Goal: Check status: Check status

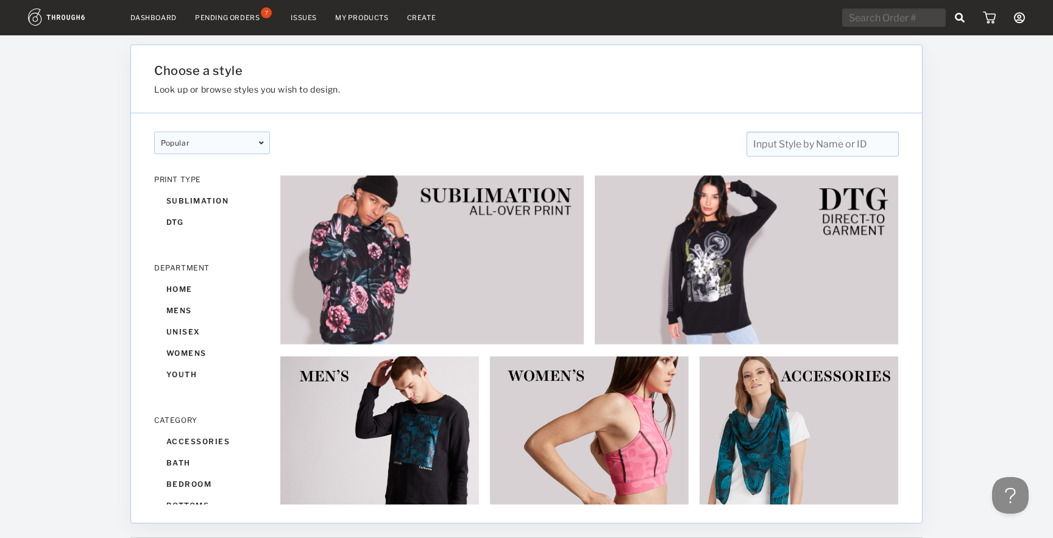
click at [231, 19] on div "Pending Orders" at bounding box center [227, 17] width 65 height 9
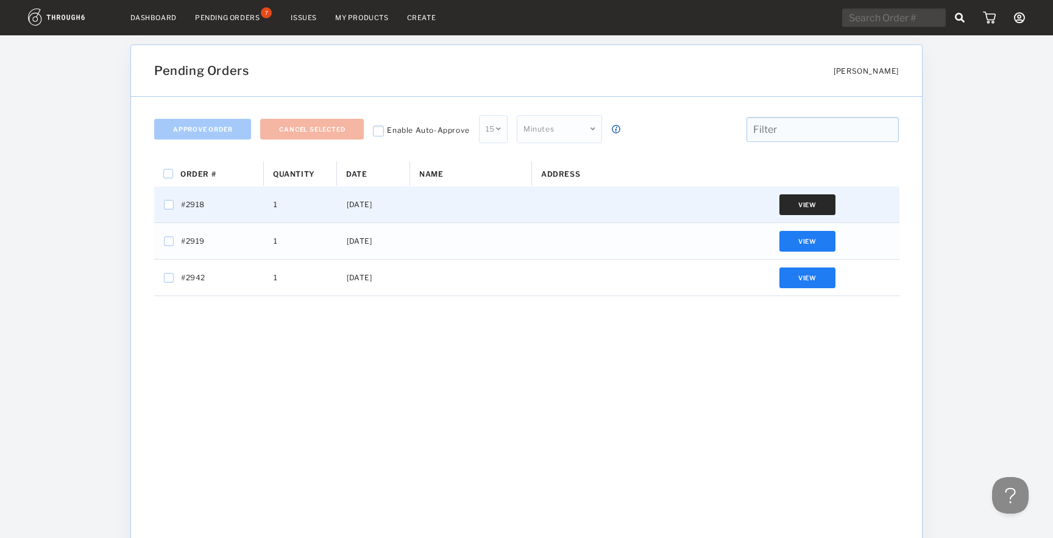
click at [787, 205] on button "View" at bounding box center [807, 204] width 56 height 21
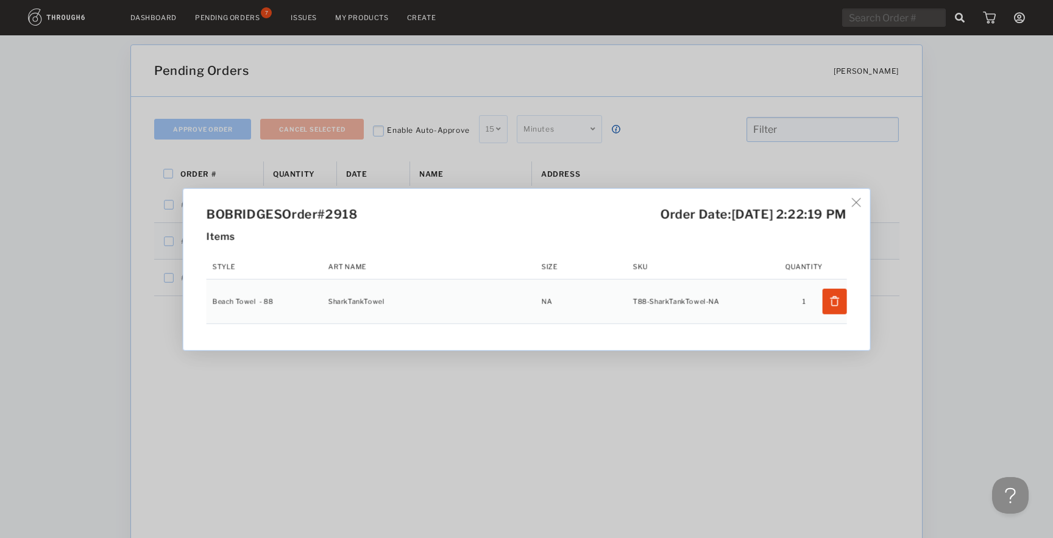
click at [858, 204] on img at bounding box center [856, 201] width 9 height 9
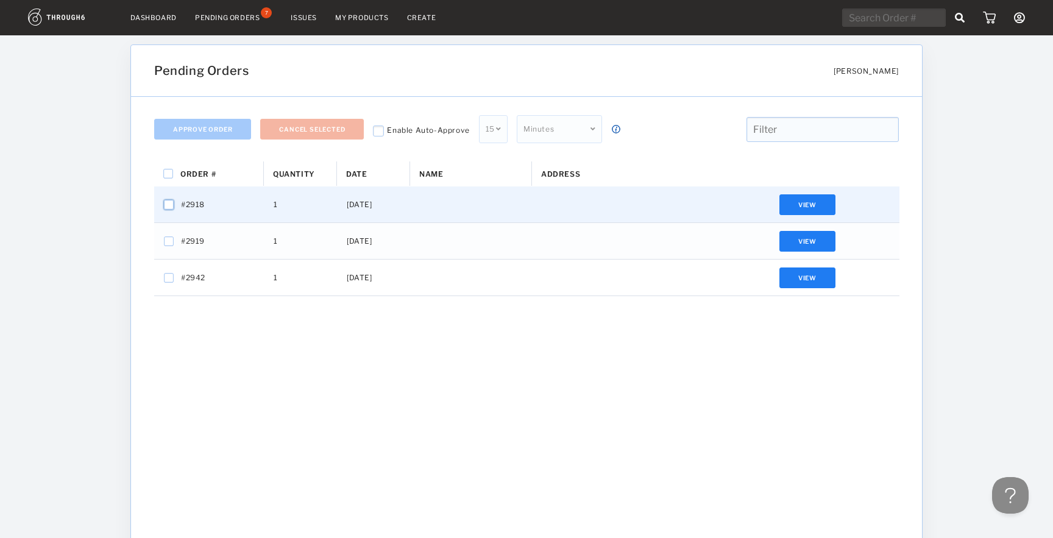
click at [166, 203] on input "Press Space to toggle row selection (unchecked)" at bounding box center [169, 205] width 10 height 10
checkbox input "true"
checkbox input "false"
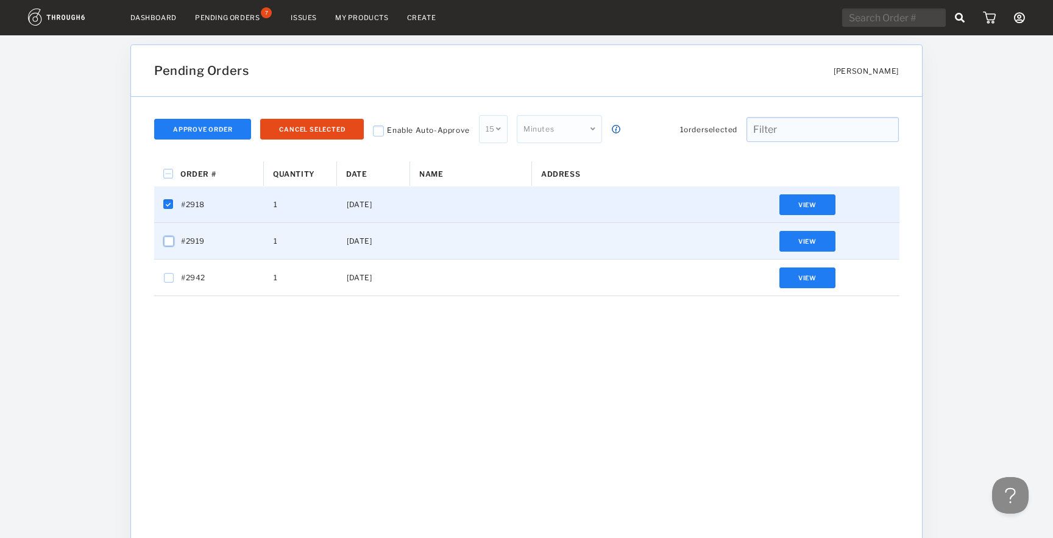
click at [165, 241] on input "Press Space to toggle row selection (unchecked)" at bounding box center [169, 241] width 10 height 10
checkbox input "true"
checkbox input "false"
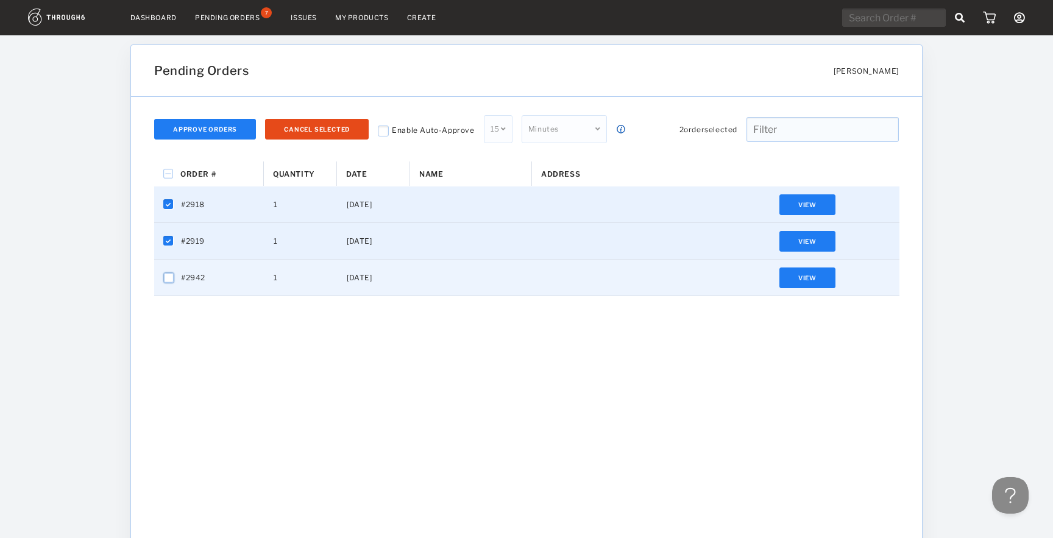
click at [165, 278] on input "Press Space to toggle row selection (unchecked)" at bounding box center [169, 278] width 10 height 10
checkbox input "true"
click at [165, 278] on input "Press Space to toggle row selection (checked)" at bounding box center [169, 278] width 10 height 10
checkbox input "false"
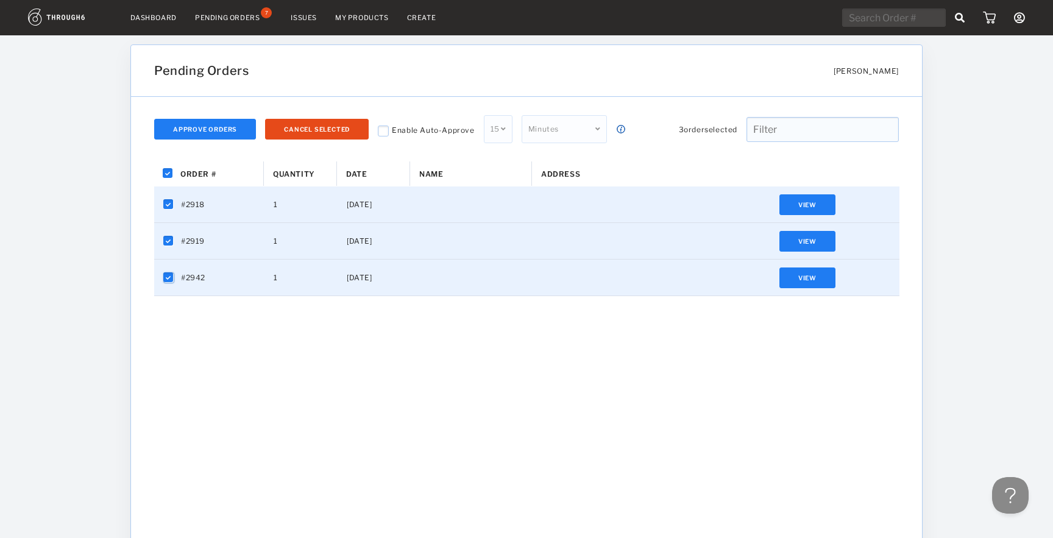
checkbox input "false"
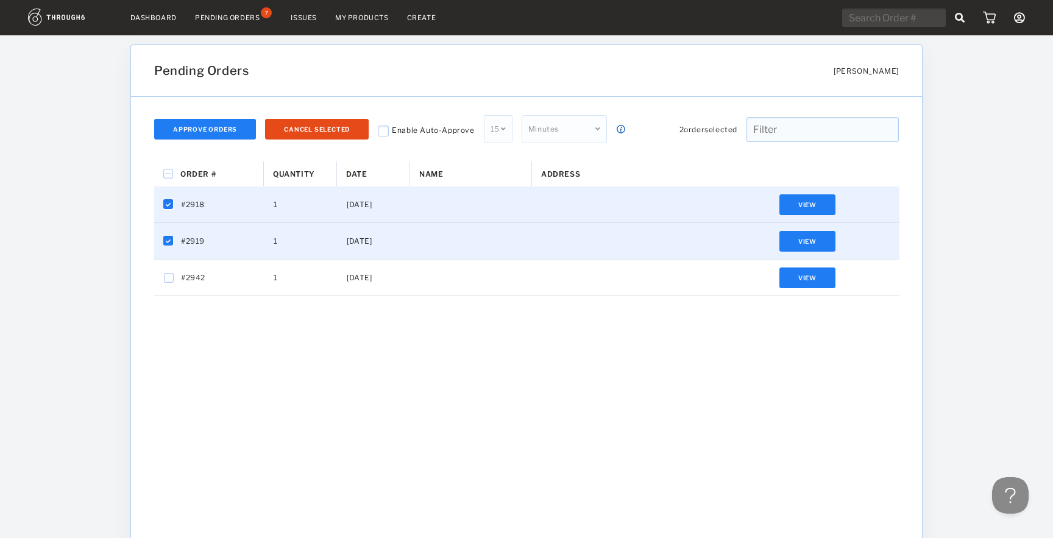
click at [149, 13] on nav "Dashboard Pending Orders 7 Issues My Products Create My Account Create New Bran…" at bounding box center [526, 18] width 997 height 19
click at [149, 17] on link "Dashboard" at bounding box center [153, 17] width 46 height 9
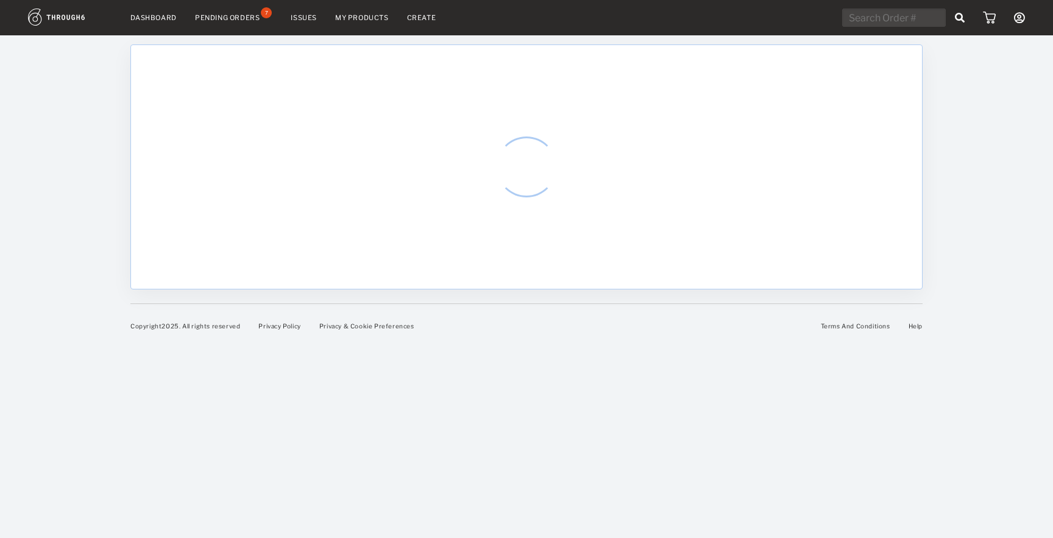
select select "7"
select select "2025"
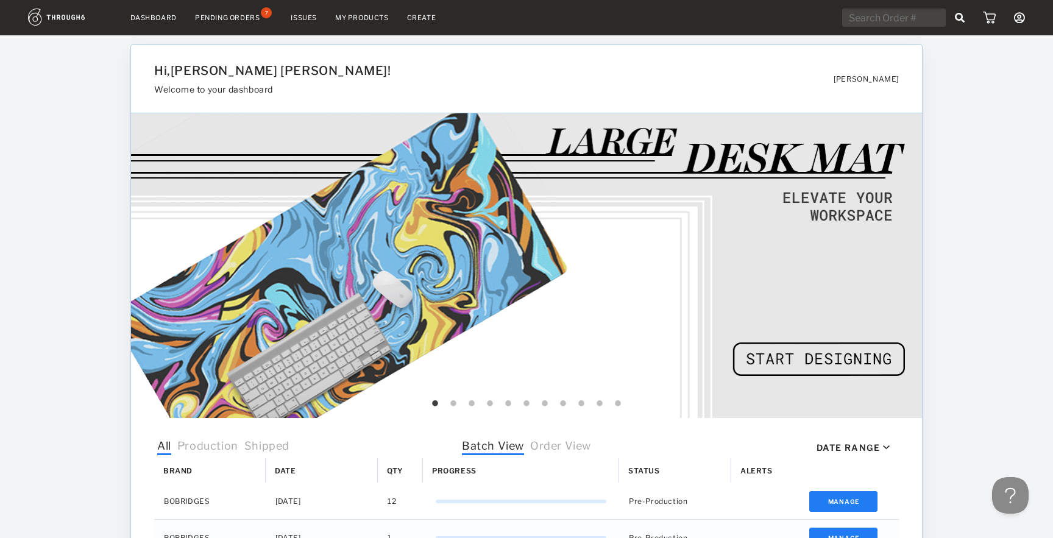
click at [980, 296] on div "Dashboard Pending Orders 7 Issues My Products Create My Account Create New Bran…" at bounding box center [526, 483] width 1053 height 967
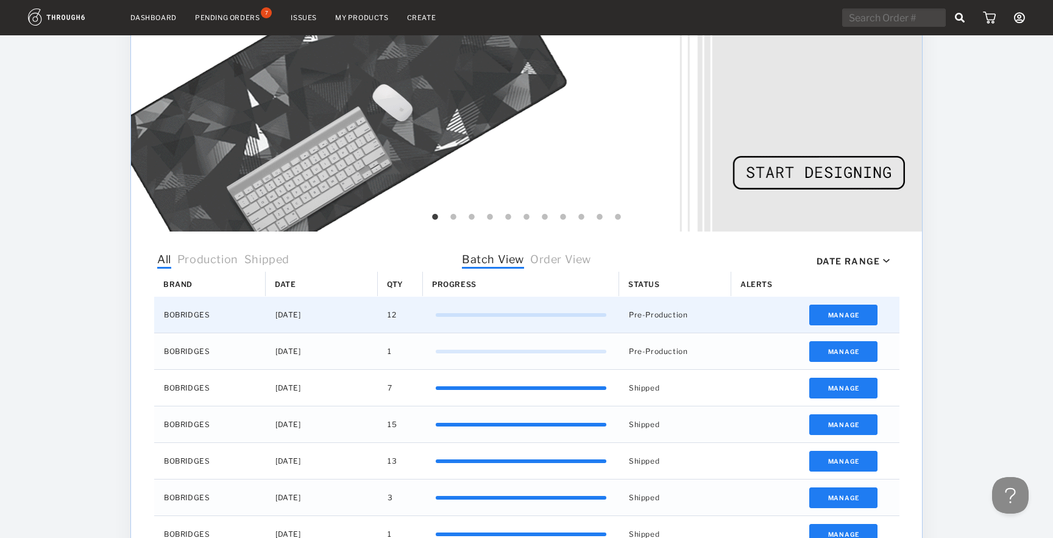
scroll to position [190, 0]
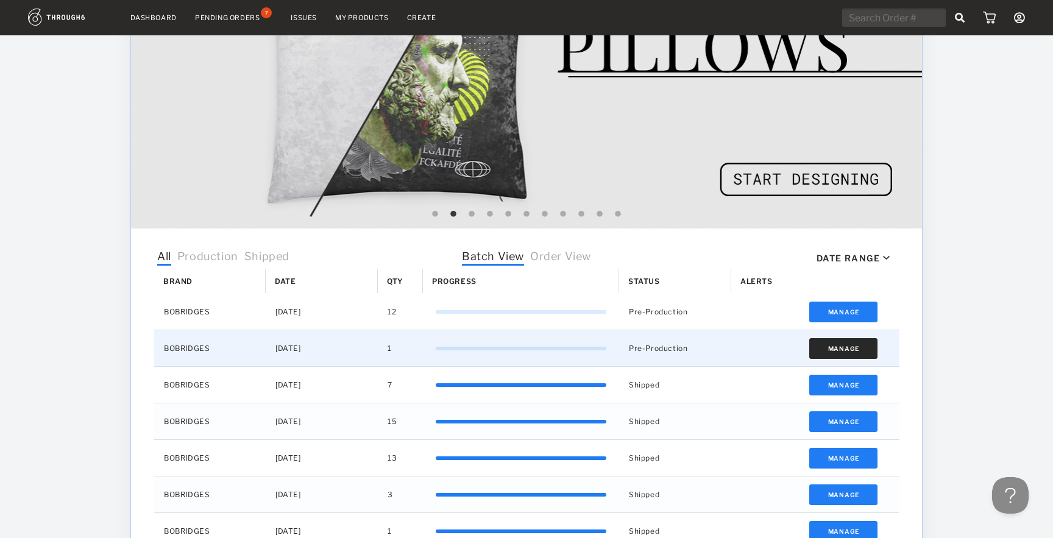
click at [833, 356] on button "Manage" at bounding box center [843, 348] width 69 height 21
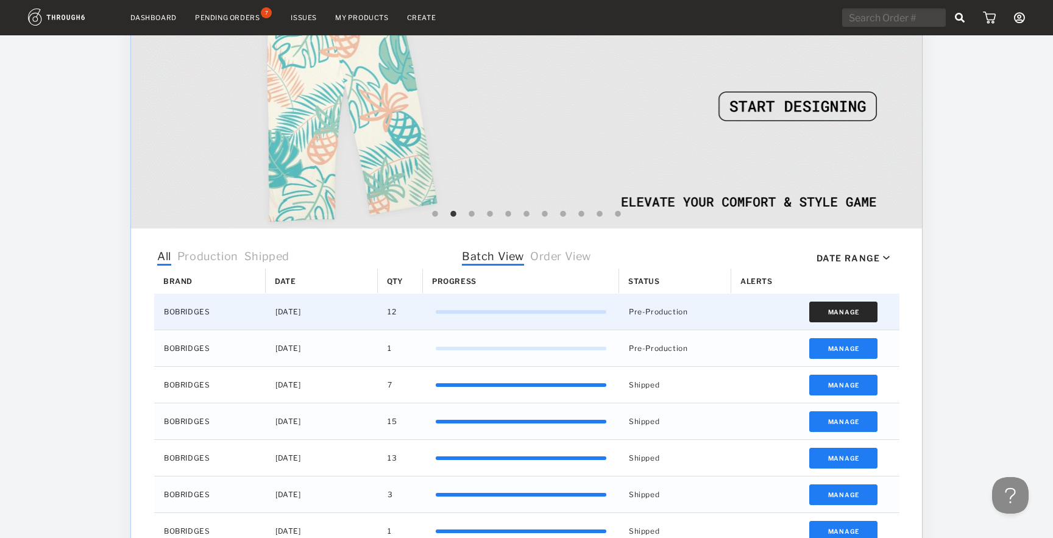
click at [868, 315] on button "Manage" at bounding box center [843, 312] width 69 height 21
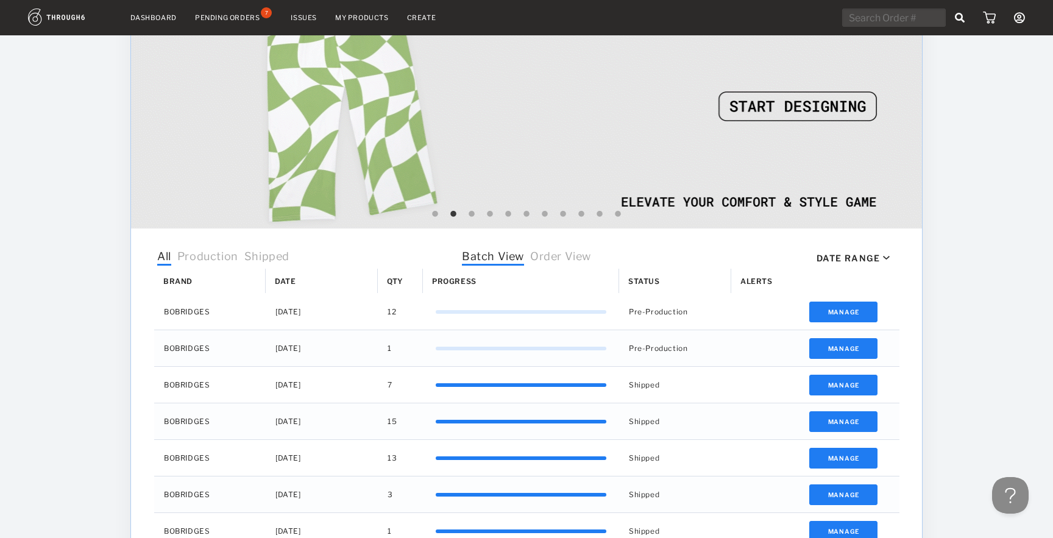
scroll to position [153, 0]
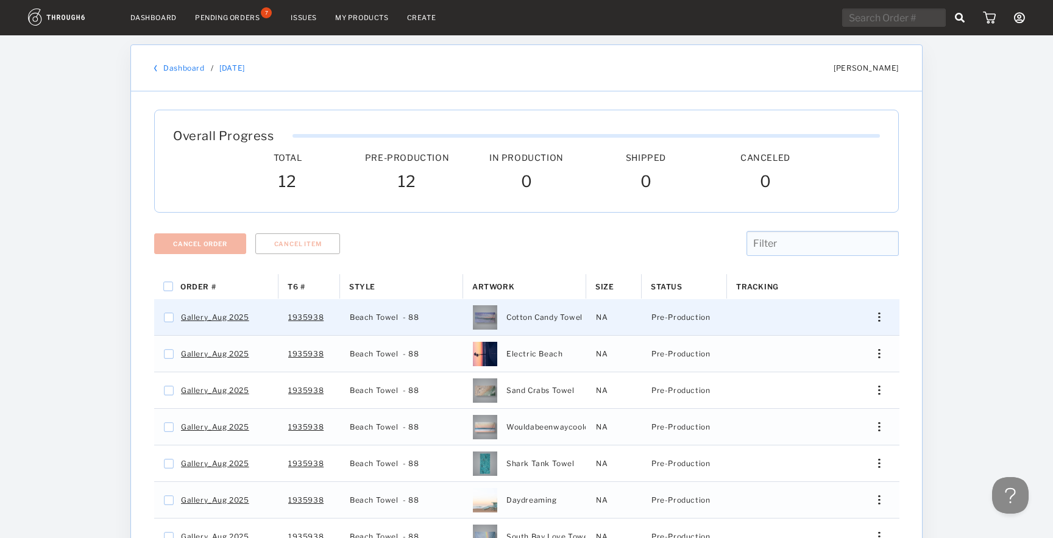
drag, startPoint x: 329, startPoint y: 319, endPoint x: 284, endPoint y: 317, distance: 45.1
click at [284, 317] on div "1935938" at bounding box center [309, 317] width 62 height 36
checkbox input "false"
click at [299, 316] on link "1935938" at bounding box center [305, 318] width 35 height 16
checkbox input "false"
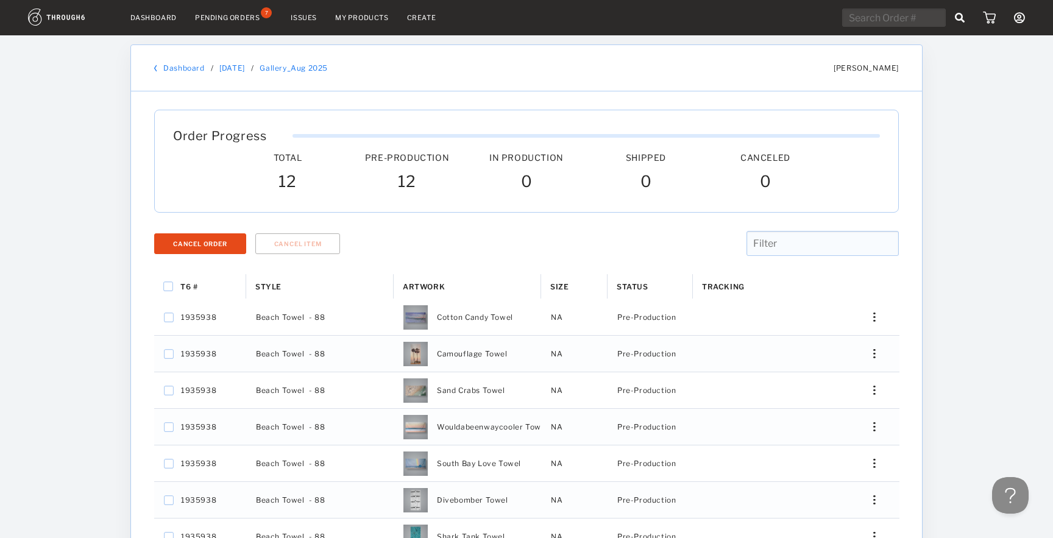
click at [196, 69] on link "Dashboard" at bounding box center [183, 67] width 41 height 9
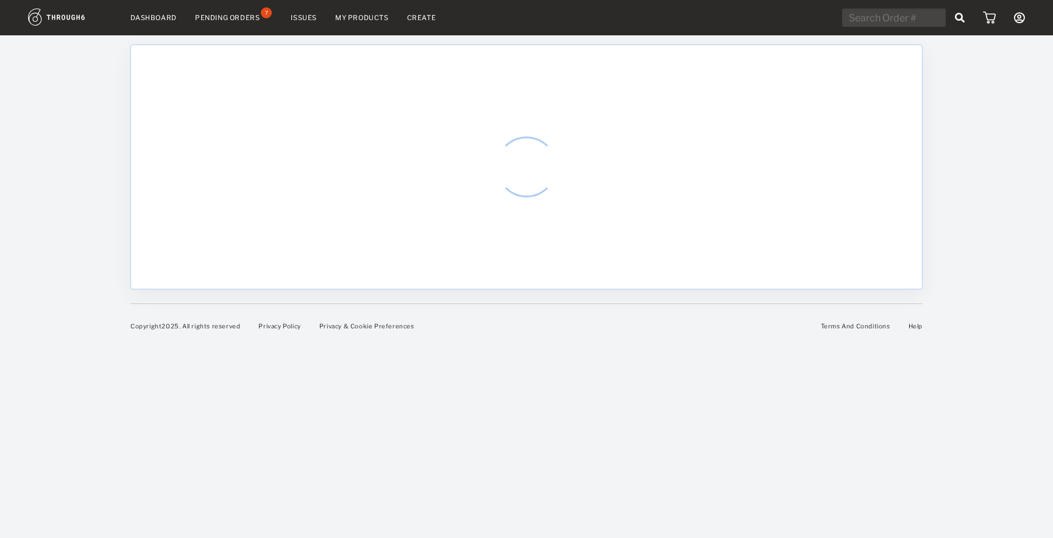
select select "7"
select select "2025"
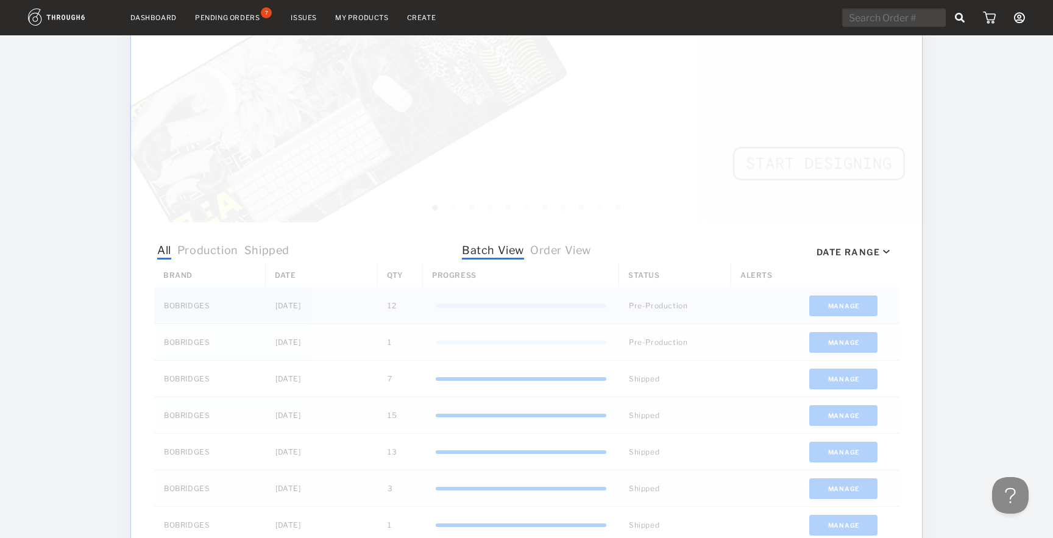
scroll to position [264, 0]
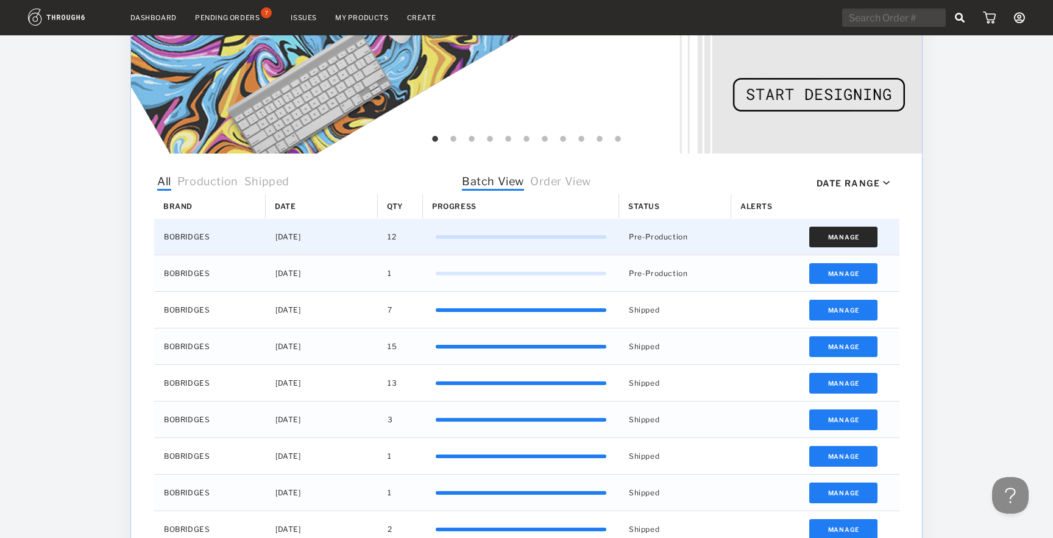
click at [828, 244] on button "Manage" at bounding box center [843, 237] width 69 height 21
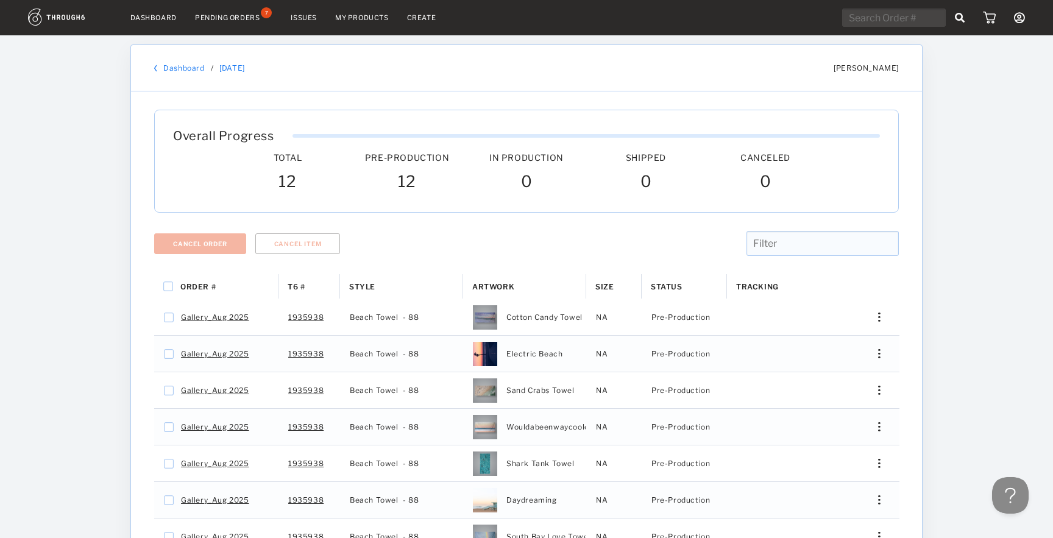
click at [185, 66] on link "Dashboard" at bounding box center [183, 67] width 41 height 9
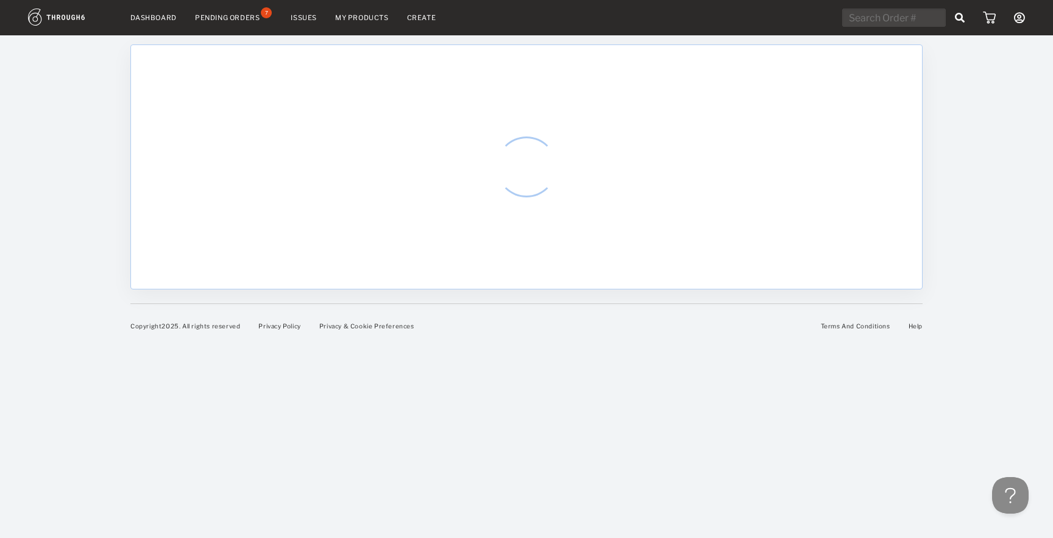
select select "7"
select select "2025"
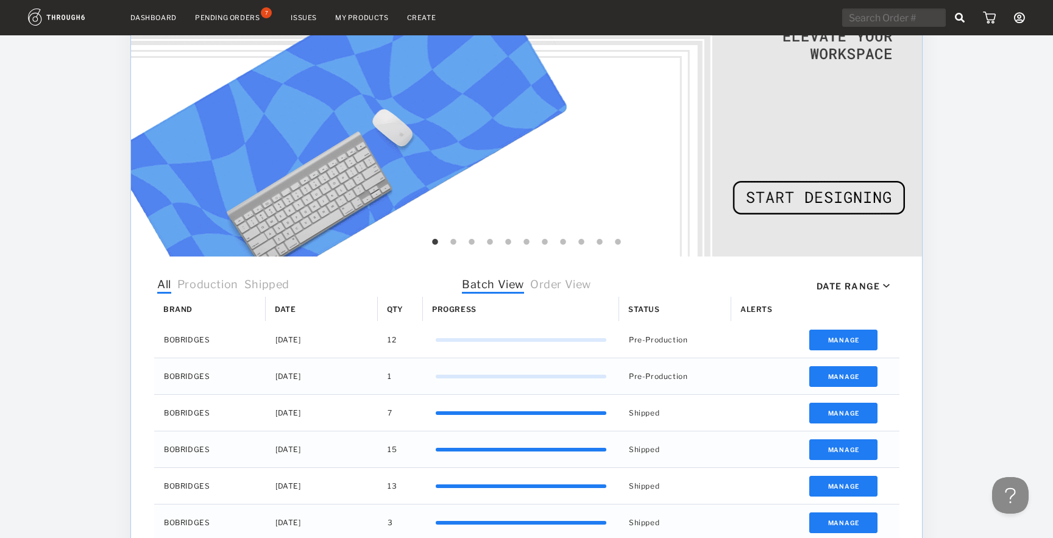
scroll to position [181, 0]
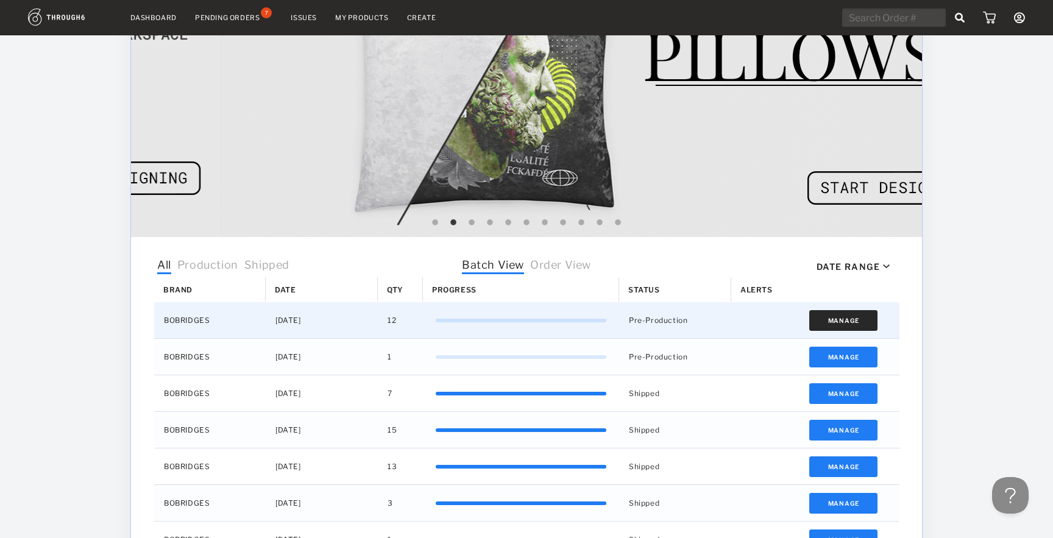
click at [833, 319] on button "Manage" at bounding box center [843, 320] width 69 height 21
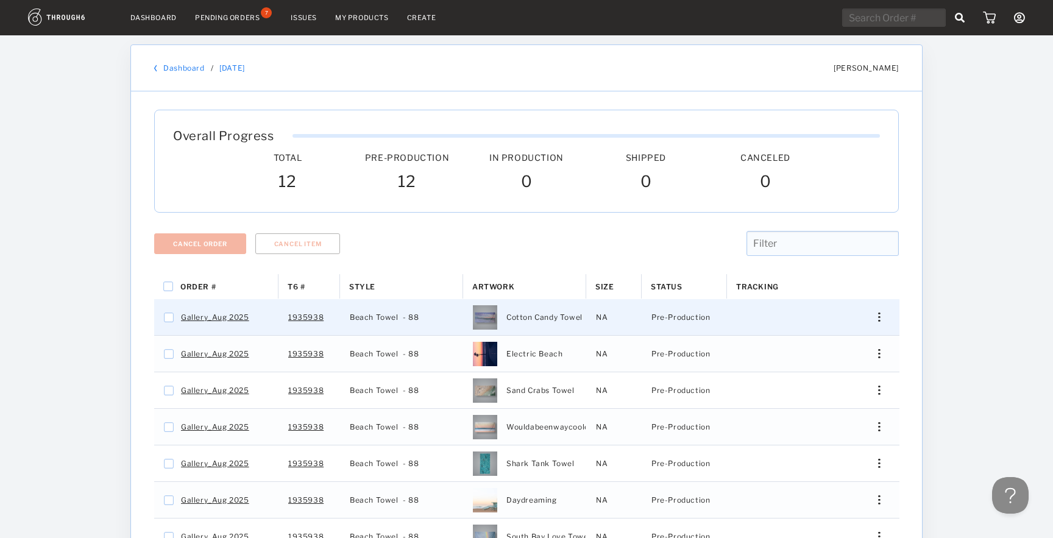
click at [874, 319] on div "Press SPACE to select this row." at bounding box center [874, 317] width 29 height 9
click at [837, 400] on span "View History" at bounding box center [824, 408] width 48 height 16
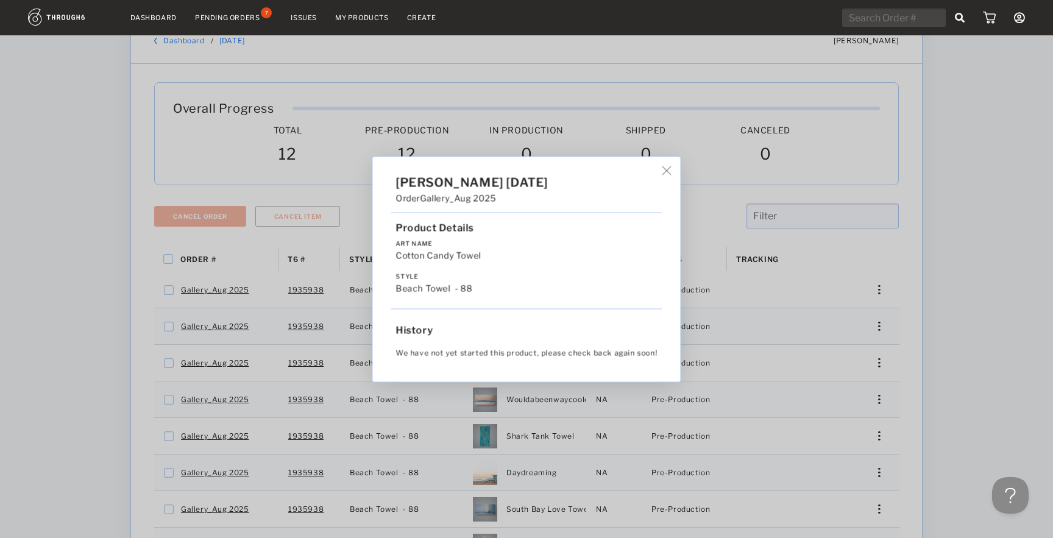
scroll to position [16, 0]
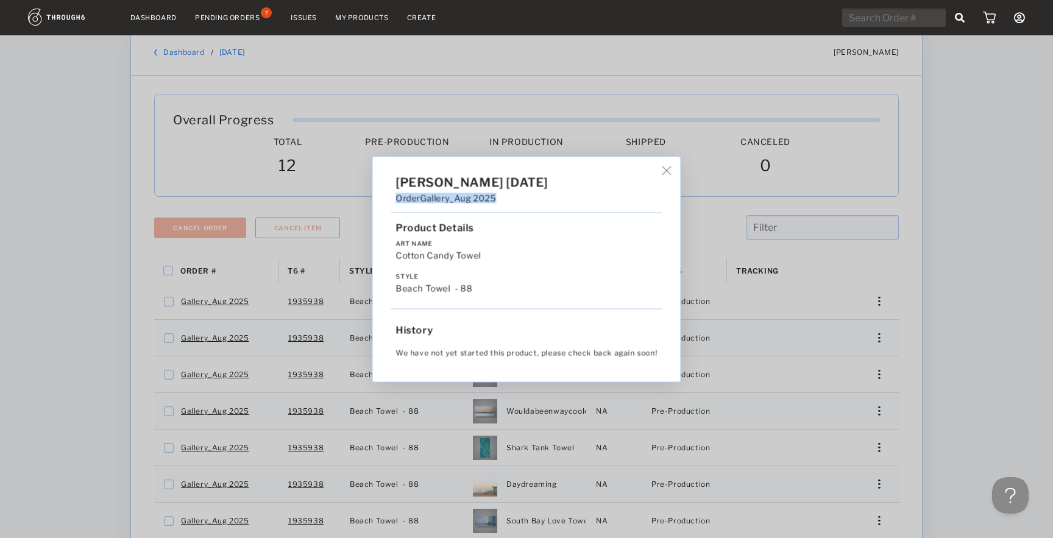
drag, startPoint x: 518, startPoint y: 196, endPoint x: 380, endPoint y: 196, distance: 137.7
click at [380, 196] on div "[PERSON_NAME] [DATE] Order Gallery_Aug 2025 Product Details Art Name Cotton Can…" at bounding box center [526, 269] width 308 height 225
copy span "Order Gallery_Aug 2025"
click at [665, 170] on img at bounding box center [666, 170] width 9 height 9
